Goal: Find contact information: Find contact information

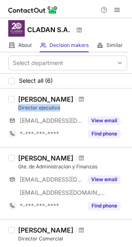
drag, startPoint x: 64, startPoint y: 108, endPoint x: 16, endPoint y: 108, distance: 48.6
click at [16, 108] on div "Martin Cardona Director ejecutivo ***@cladan.com.ar View email *-***-***-**** F…" at bounding box center [71, 117] width 112 height 45
copy div "Director ejecutivo"
click at [95, 100] on div "Martin Cardona" at bounding box center [72, 99] width 109 height 8
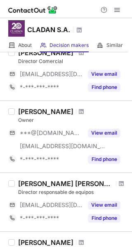
scroll to position [165, 0]
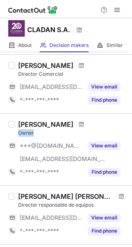
drag, startPoint x: 34, startPoint y: 131, endPoint x: 19, endPoint y: 134, distance: 14.7
click at [19, 134] on div "Owner" at bounding box center [72, 132] width 109 height 7
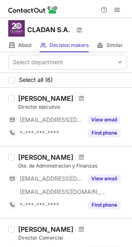
scroll to position [0, 0]
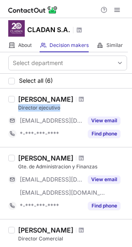
drag, startPoint x: 68, startPoint y: 109, endPoint x: 16, endPoint y: 110, distance: 51.9
click at [16, 110] on div "Martin Cardona Director ejecutivo ***@cladan.com.ar View email *-***-***-**** F…" at bounding box center [71, 117] width 112 height 45
click at [95, 102] on div "Martin Cardona" at bounding box center [72, 99] width 109 height 8
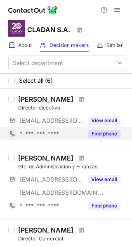
click at [107, 131] on button "Find phone" at bounding box center [104, 134] width 33 height 8
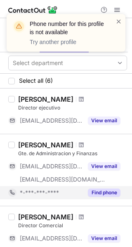
click at [104, 192] on button "Find phone" at bounding box center [104, 193] width 33 height 8
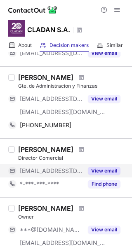
scroll to position [82, 0]
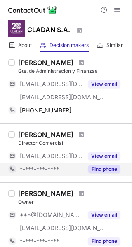
click at [103, 172] on button "Find phone" at bounding box center [104, 169] width 33 height 8
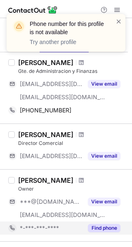
click at [101, 241] on div "Daniel Cardona Owner ***@hotmail.com ***@cladan.com.ar View email *-***-***-***…" at bounding box center [66, 205] width 132 height 72
click at [100, 225] on button "Find phone" at bounding box center [104, 228] width 33 height 8
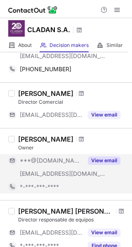
scroll to position [165, 0]
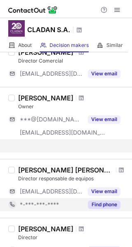
click at [105, 207] on button "Find phone" at bounding box center [104, 205] width 33 height 8
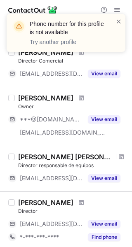
scroll to position [206, 0]
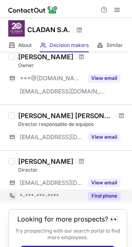
click at [108, 199] on button "Find phone" at bounding box center [104, 196] width 33 height 8
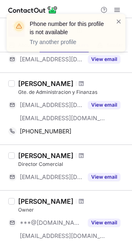
scroll to position [41, 0]
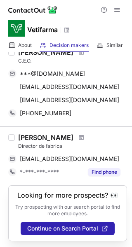
scroll to position [48, 0]
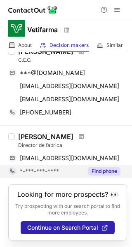
click at [101, 171] on button "Find phone" at bounding box center [104, 171] width 33 height 8
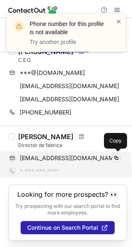
scroll to position [7, 0]
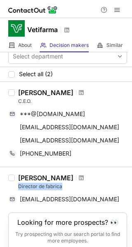
drag, startPoint x: 58, startPoint y: 187, endPoint x: 18, endPoint y: 187, distance: 40.4
click at [18, 187] on div "Jorge Felipe Director de fabrica ***@vetifarma.com.ar Copy" at bounding box center [71, 190] width 112 height 32
click at [97, 187] on div "Director de fabrica" at bounding box center [72, 186] width 109 height 7
click at [79, 179] on span at bounding box center [81, 178] width 5 height 7
